Goal: Check status: Check status

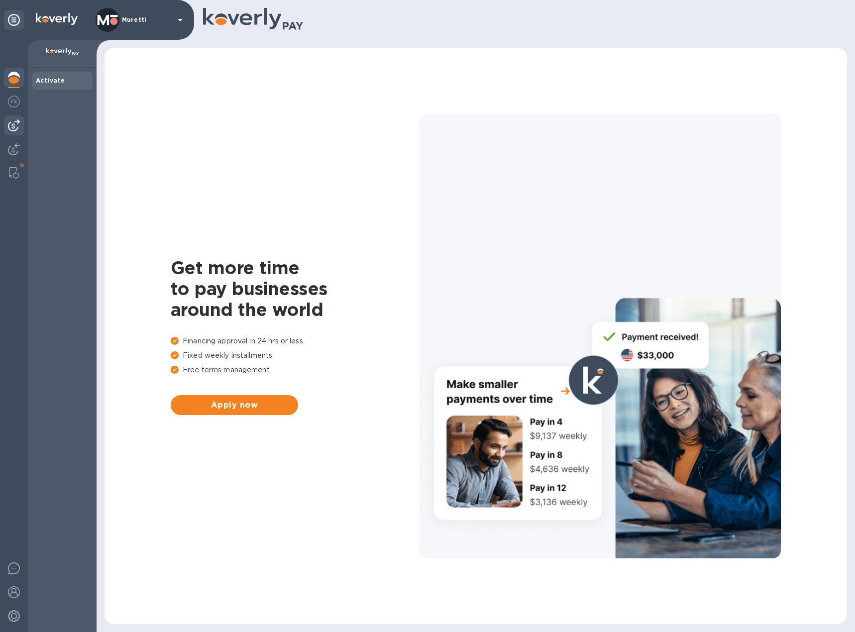
click at [14, 125] on img at bounding box center [14, 126] width 12 height 12
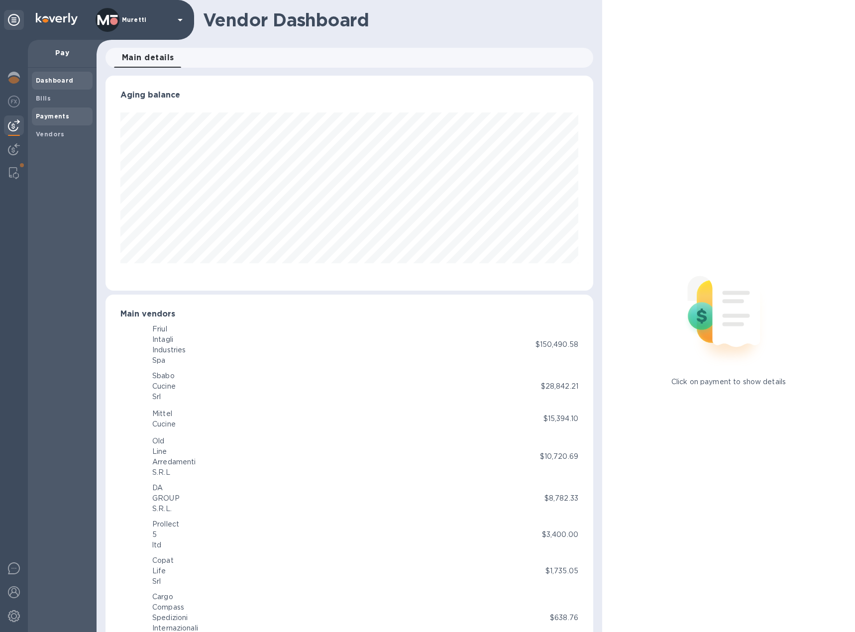
scroll to position [497709, 497440]
click at [12, 21] on icon at bounding box center [14, 20] width 12 height 12
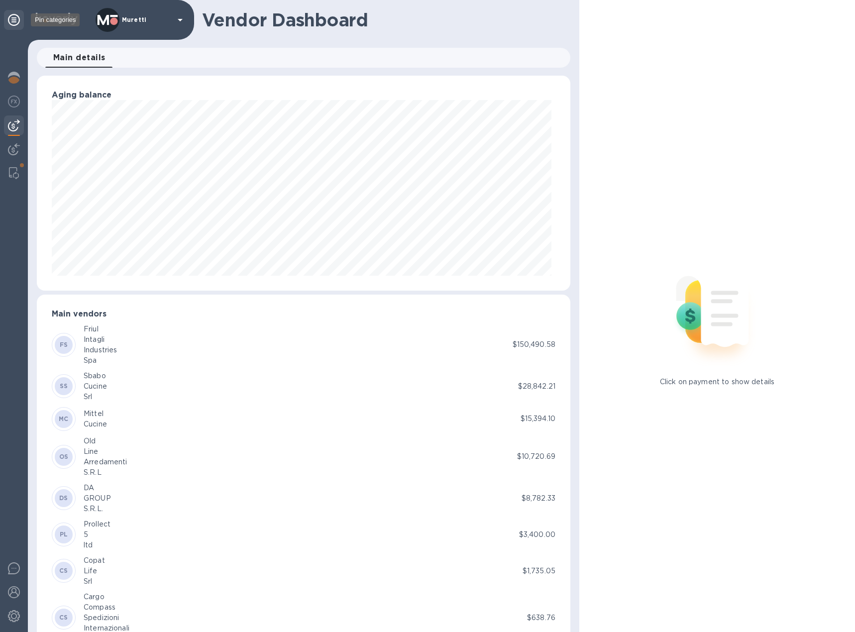
click at [13, 21] on icon at bounding box center [14, 20] width 12 height 12
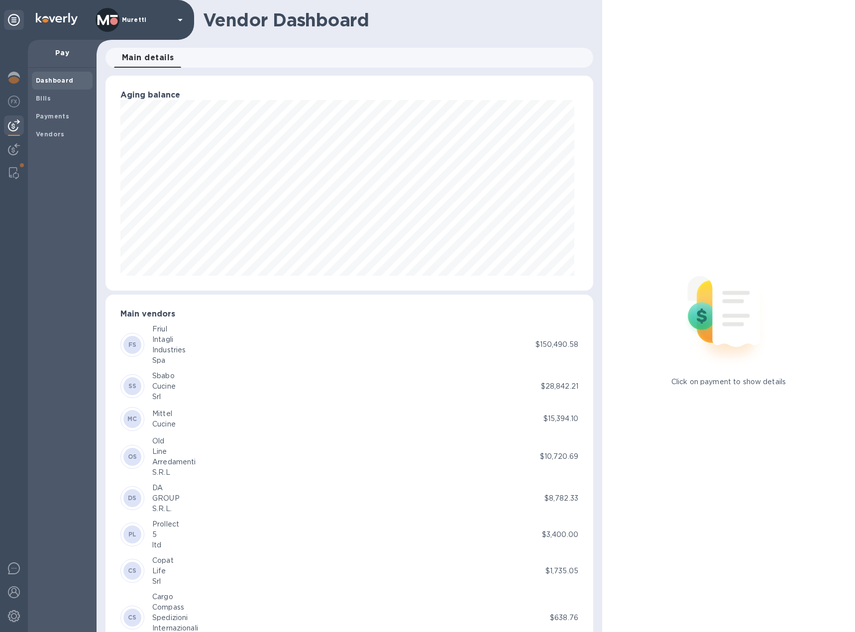
scroll to position [215, 484]
click at [18, 614] on img at bounding box center [14, 616] width 12 height 12
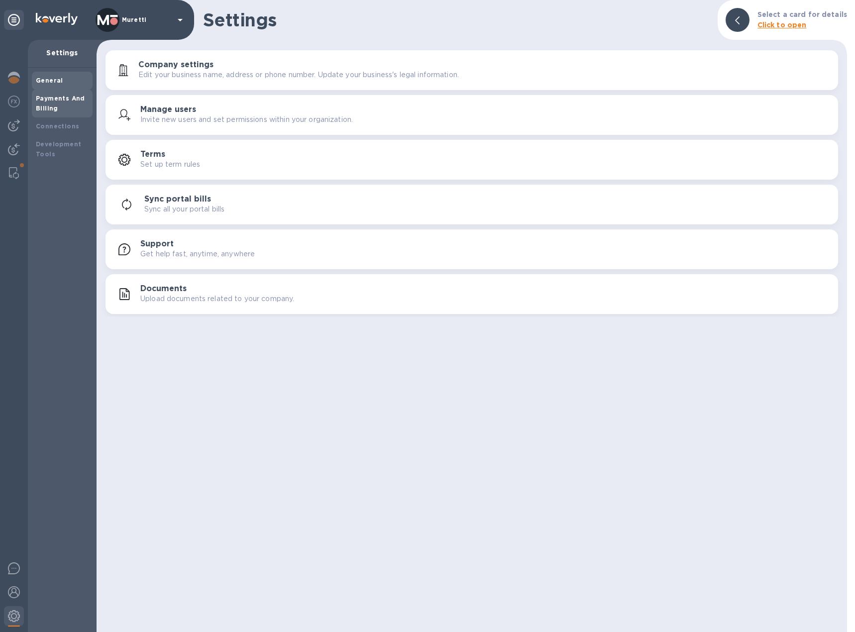
click at [65, 102] on b "Payments And Billing" at bounding box center [60, 103] width 49 height 17
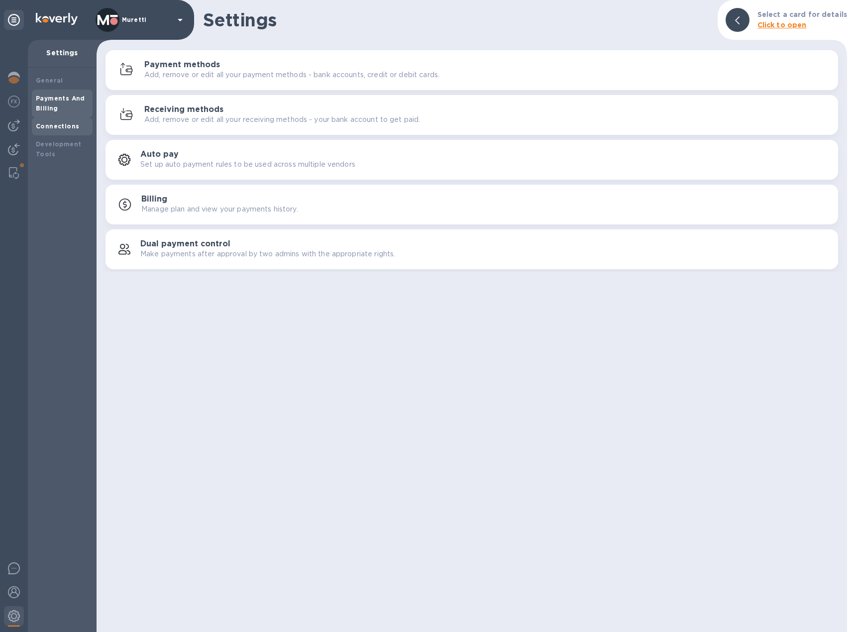
click at [70, 126] on b "Connections" at bounding box center [57, 125] width 43 height 7
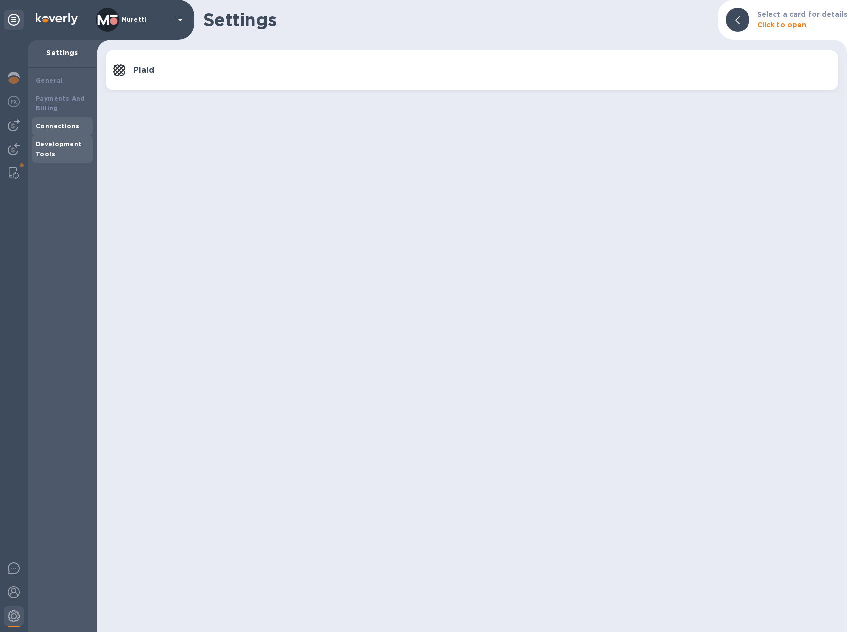
click at [63, 142] on b "Development Tools" at bounding box center [58, 148] width 45 height 17
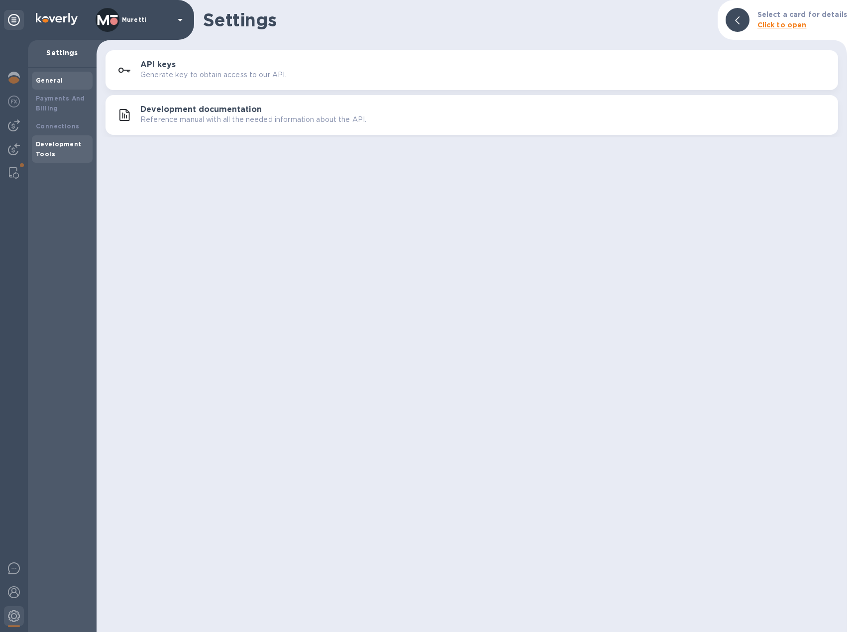
click at [60, 80] on b "General" at bounding box center [49, 80] width 27 height 7
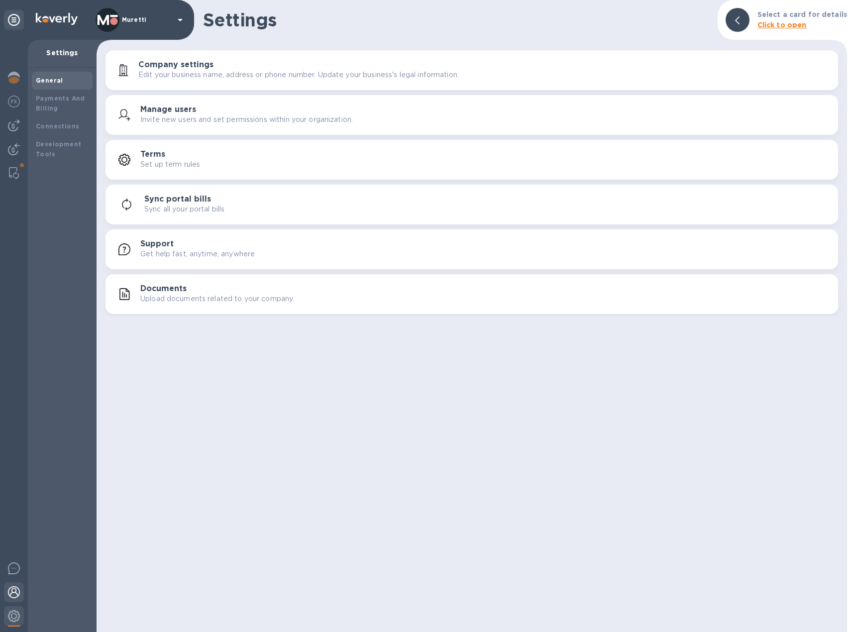
click at [11, 594] on img at bounding box center [14, 593] width 12 height 12
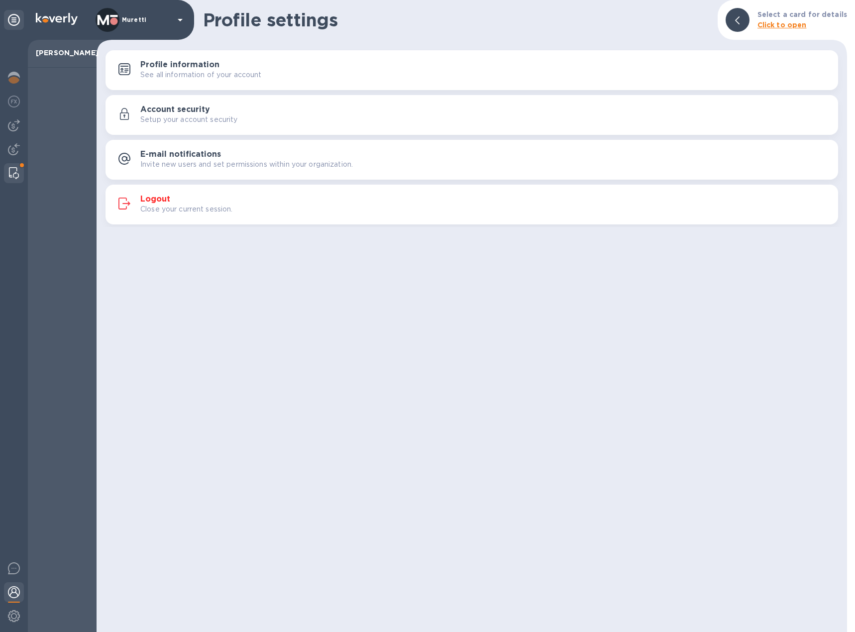
click at [15, 172] on img at bounding box center [14, 173] width 10 height 12
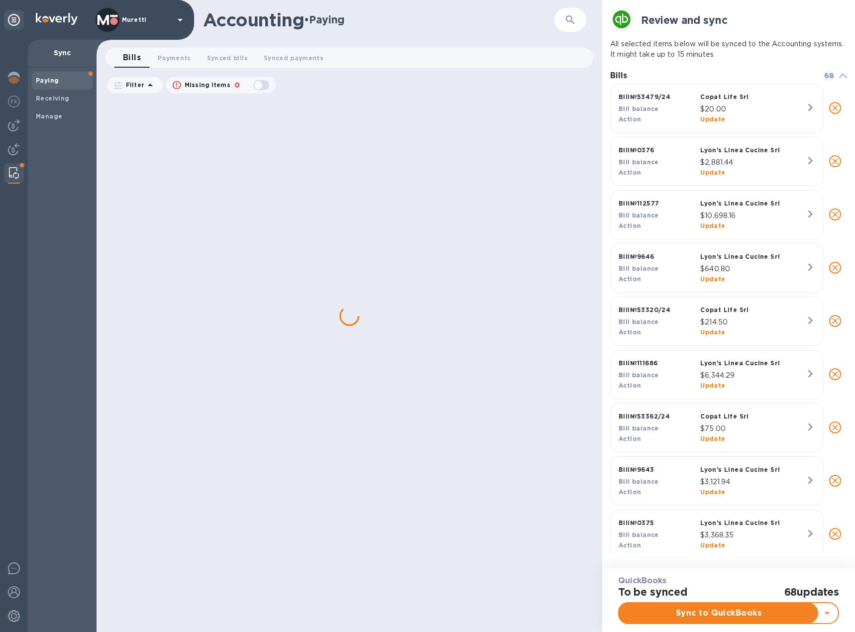
scroll to position [466, 237]
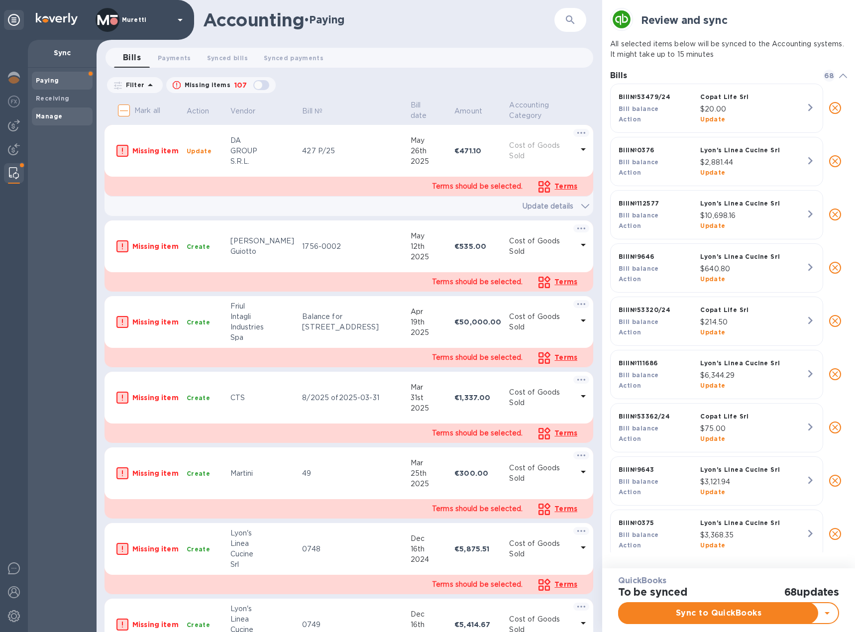
click at [64, 108] on div "Manage" at bounding box center [62, 117] width 61 height 18
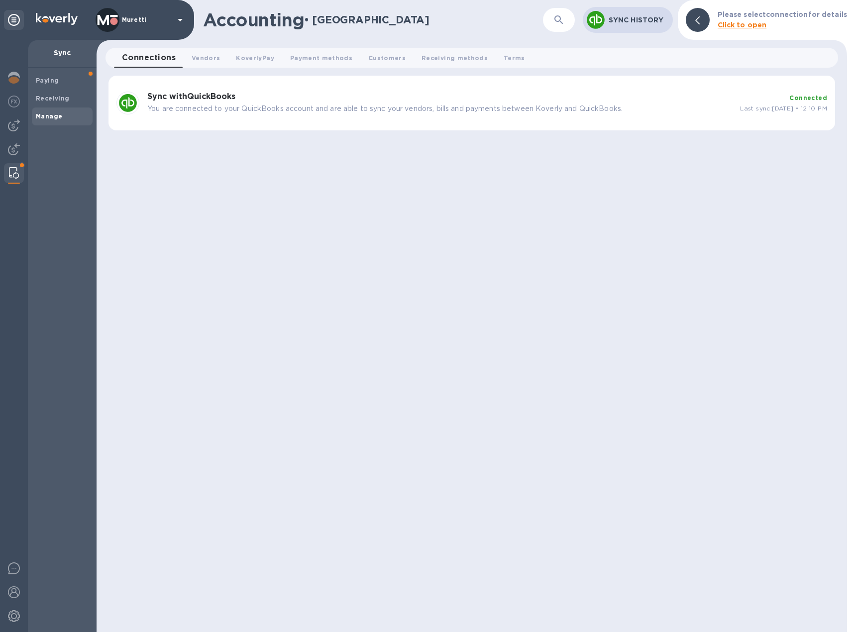
click at [169, 99] on b "Sync with QuickBooks" at bounding box center [191, 96] width 88 height 9
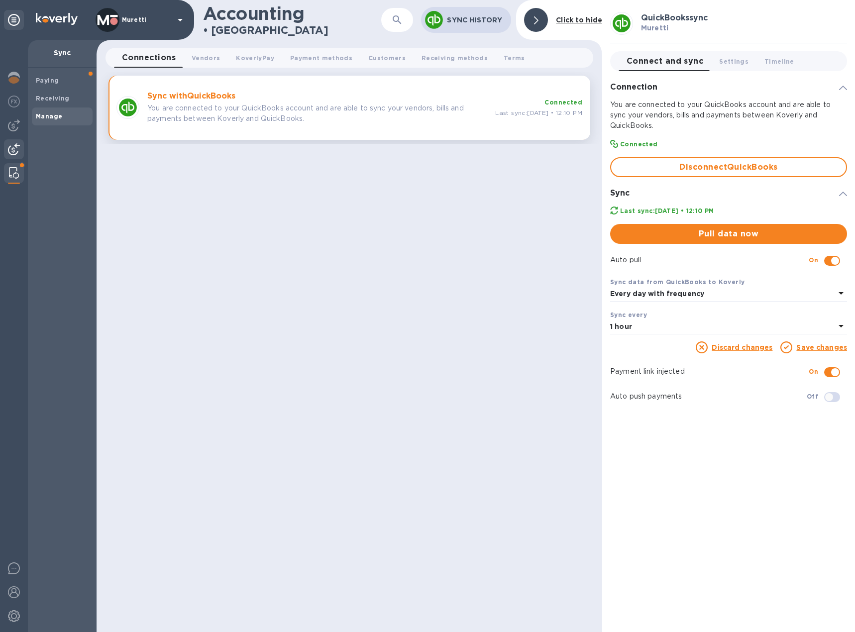
click at [12, 153] on img at bounding box center [14, 149] width 12 height 12
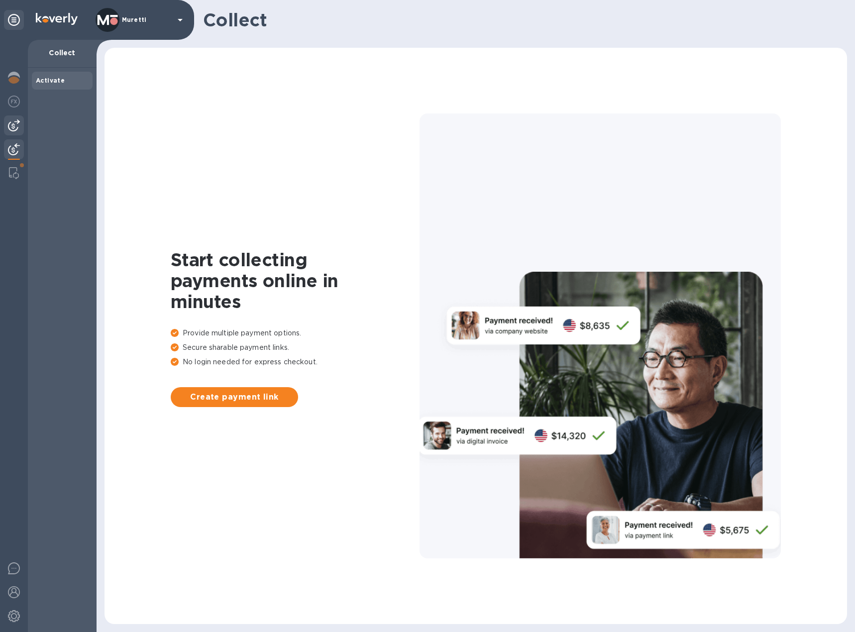
click at [18, 128] on img at bounding box center [14, 126] width 12 height 12
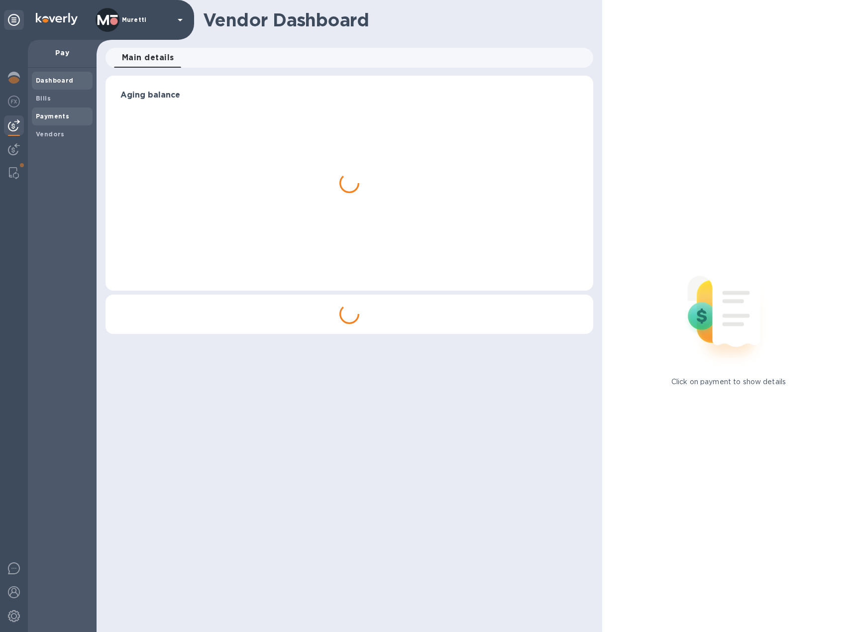
click at [57, 114] on b "Payments" at bounding box center [52, 116] width 33 height 7
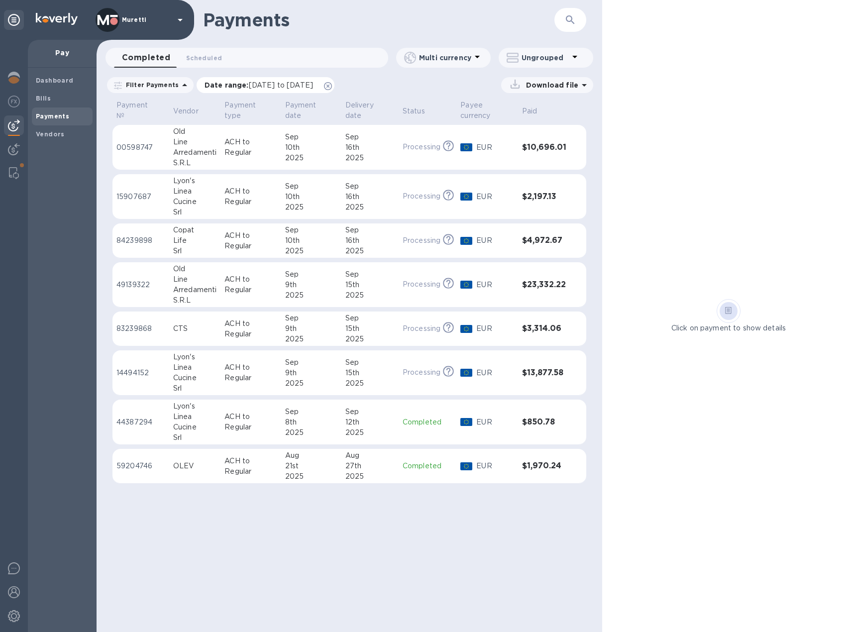
click at [332, 87] on icon at bounding box center [328, 86] width 8 height 8
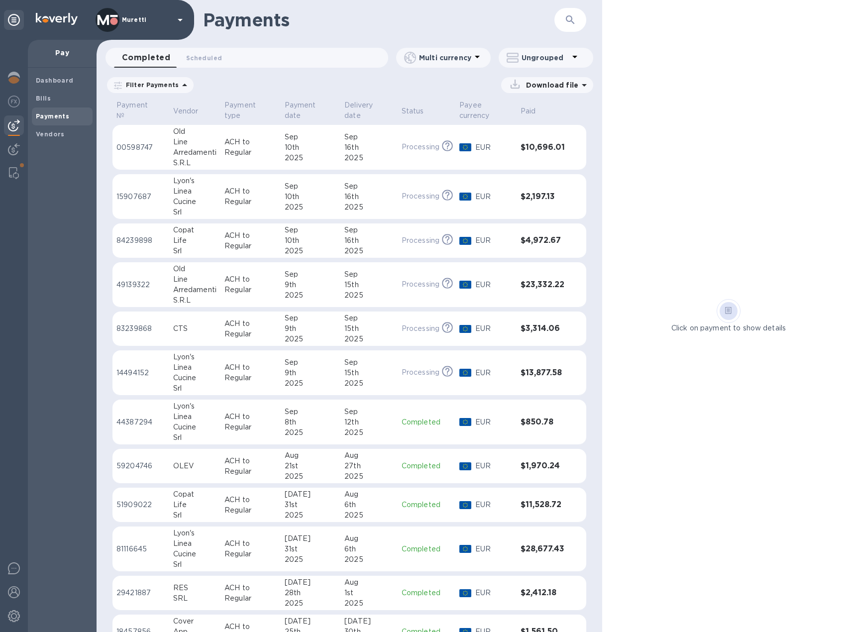
click at [541, 60] on p "Ungrouped" at bounding box center [545, 58] width 47 height 10
click at [545, 84] on li "Group payments by vendors" at bounding box center [563, 84] width 129 height 32
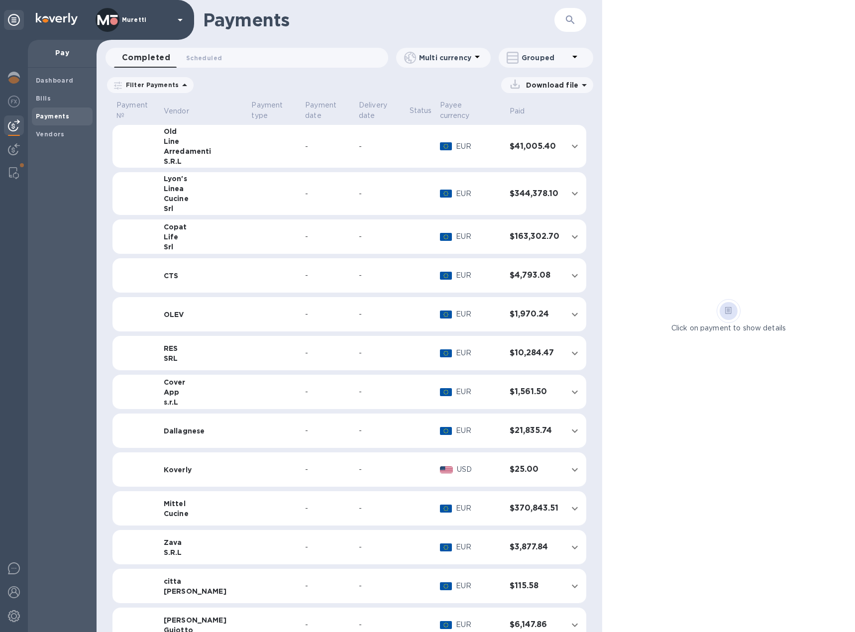
click at [549, 62] on p "Grouped" at bounding box center [545, 58] width 47 height 10
click at [547, 80] on li "Separate all payments" at bounding box center [553, 84] width 108 height 32
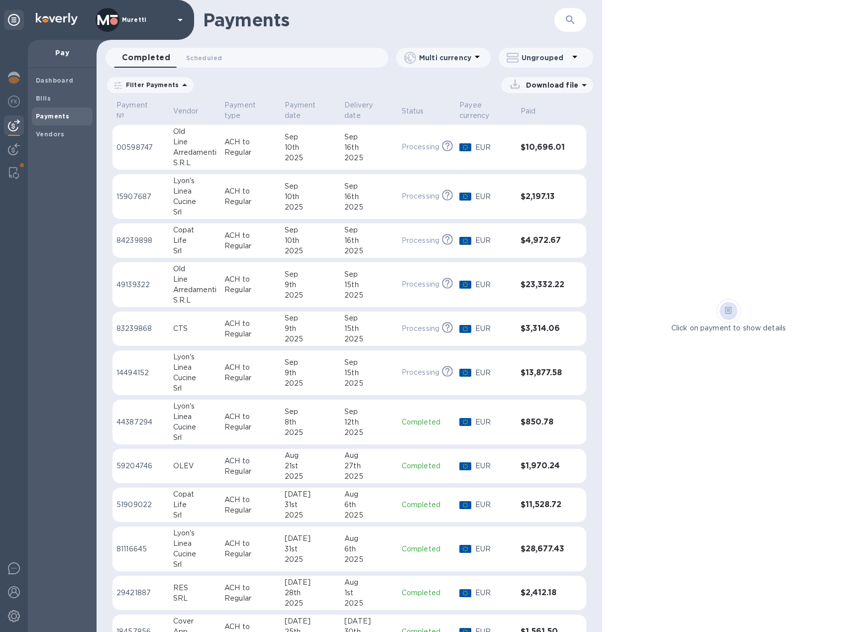
click at [576, 86] on p "Download file" at bounding box center [550, 85] width 56 height 10
click at [487, 127] on icon at bounding box center [488, 127] width 4 height 8
click at [454, 126] on p "XLSX file" at bounding box center [443, 129] width 33 height 10
click at [451, 127] on p "XLSX file" at bounding box center [443, 129] width 33 height 10
click at [446, 127] on p "XLSX file" at bounding box center [443, 129] width 33 height 10
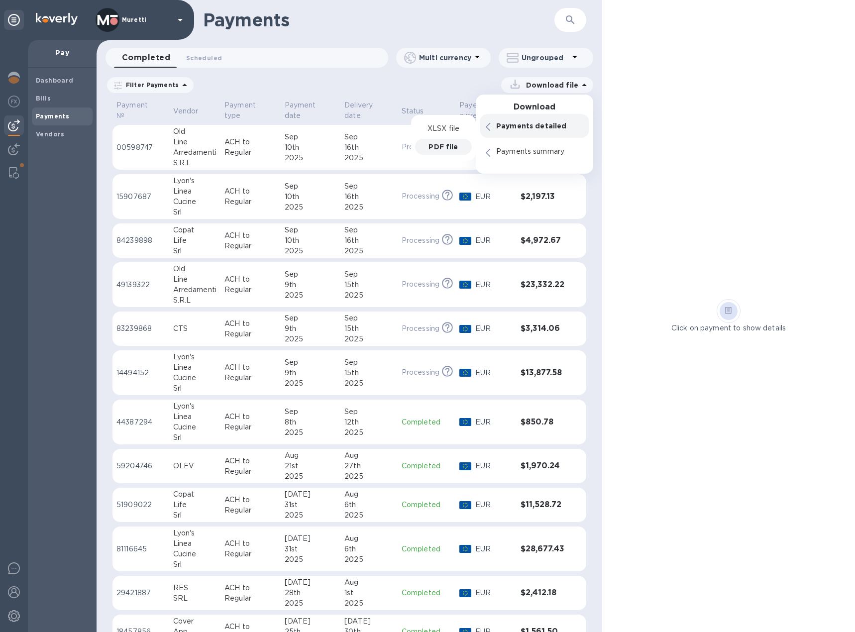
click at [450, 144] on p "PDF file" at bounding box center [443, 147] width 29 height 10
click at [187, 335] on td "CTS" at bounding box center [194, 329] width 51 height 35
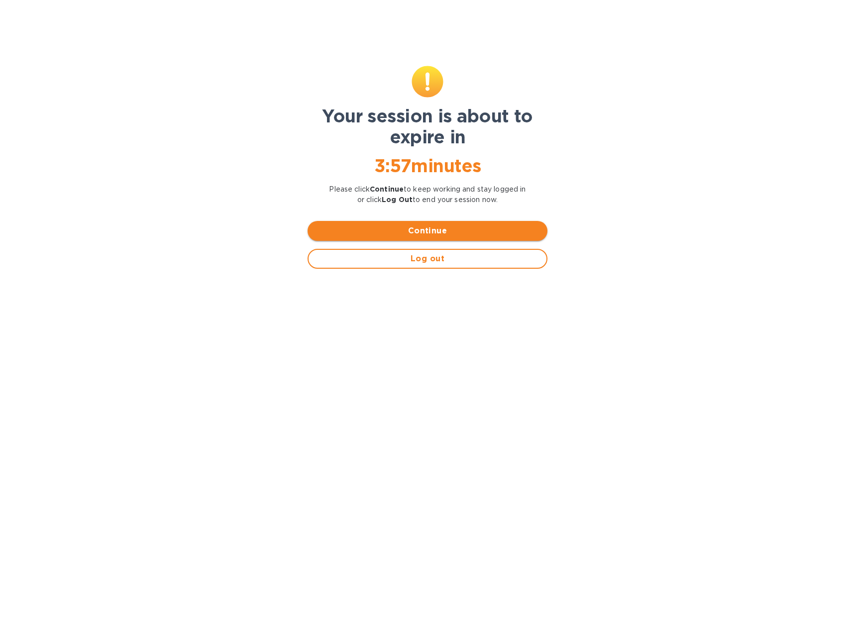
click at [479, 232] on span "Continue" at bounding box center [428, 231] width 224 height 12
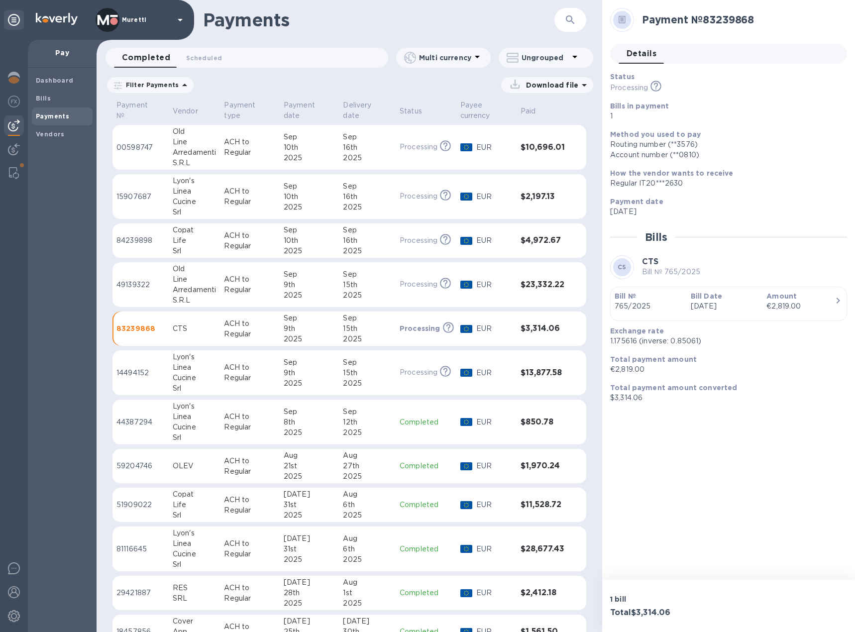
click at [268, 372] on p "ACH to Regular" at bounding box center [249, 372] width 51 height 21
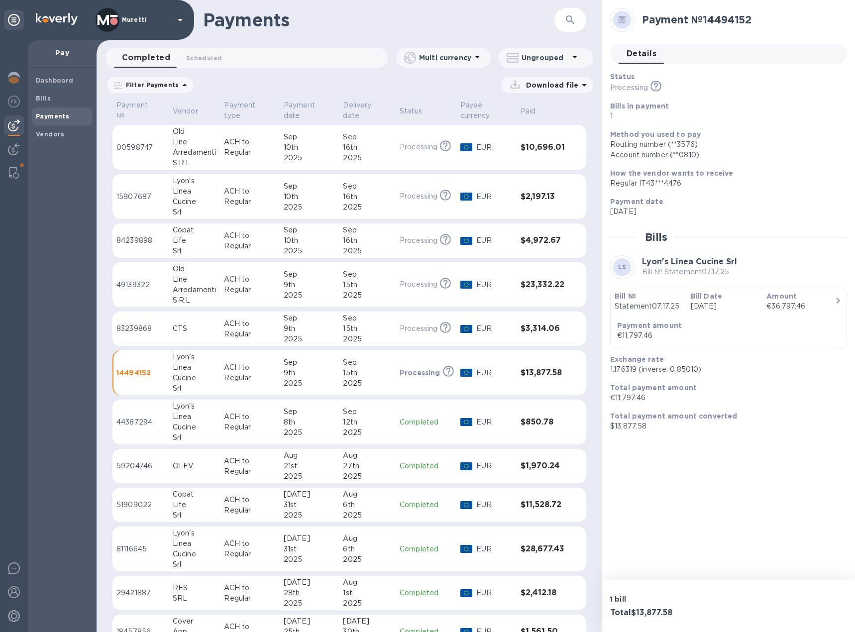
click at [220, 332] on td "CTS" at bounding box center [194, 329] width 51 height 35
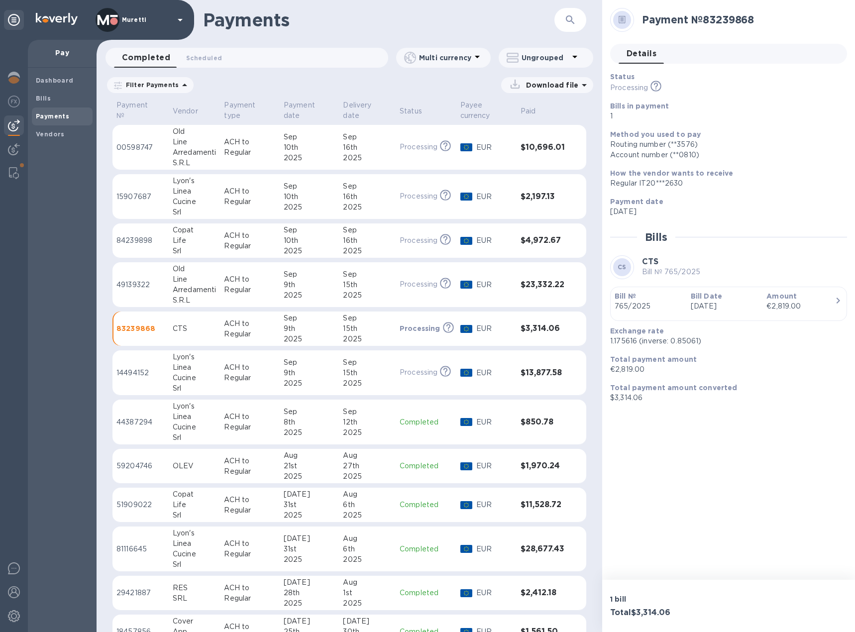
click at [203, 292] on div "Arredamenti" at bounding box center [194, 290] width 43 height 10
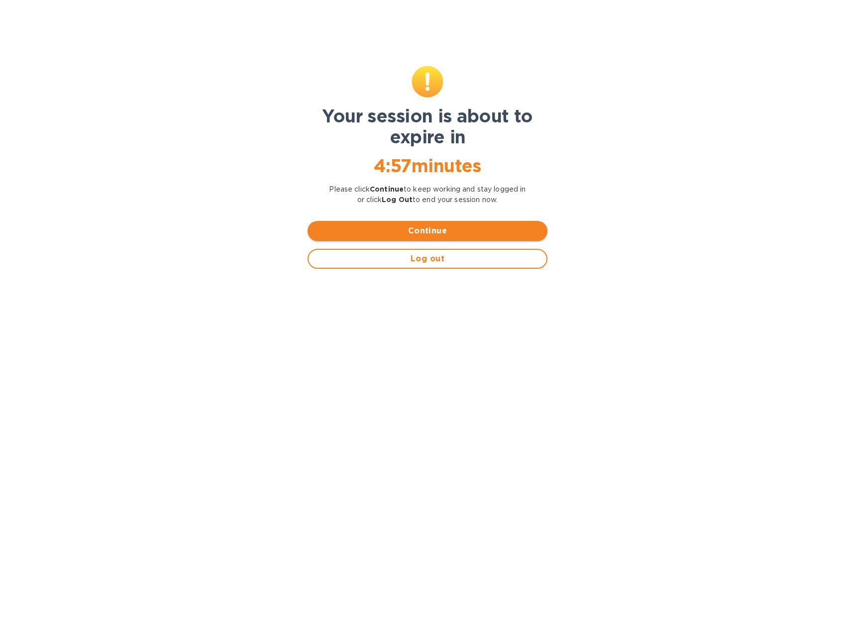
click at [407, 240] on div "Continue" at bounding box center [428, 231] width 248 height 28
click at [408, 236] on span "Continue" at bounding box center [428, 231] width 224 height 12
